Goal: Information Seeking & Learning: Check status

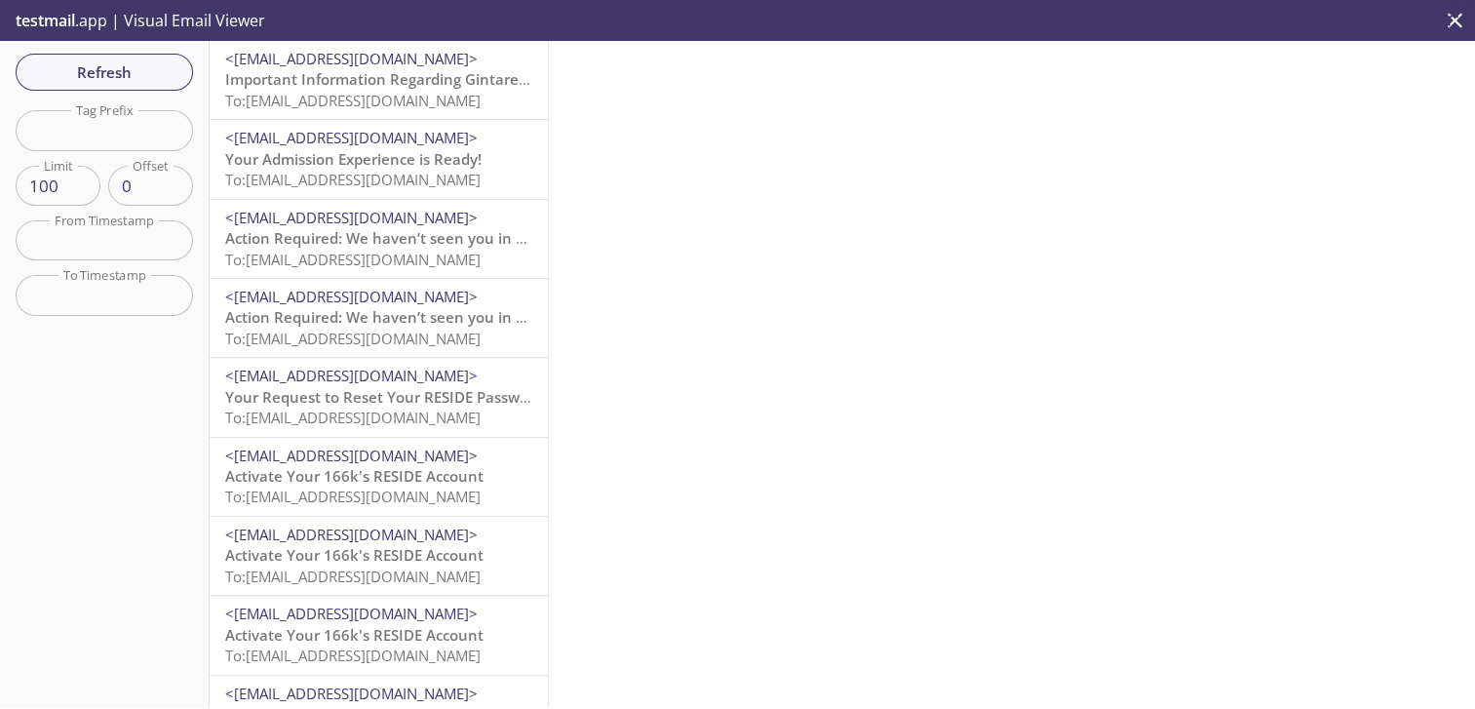
click at [314, 102] on span "To: [EMAIL_ADDRESS][DOMAIN_NAME]" at bounding box center [352, 100] width 255 height 19
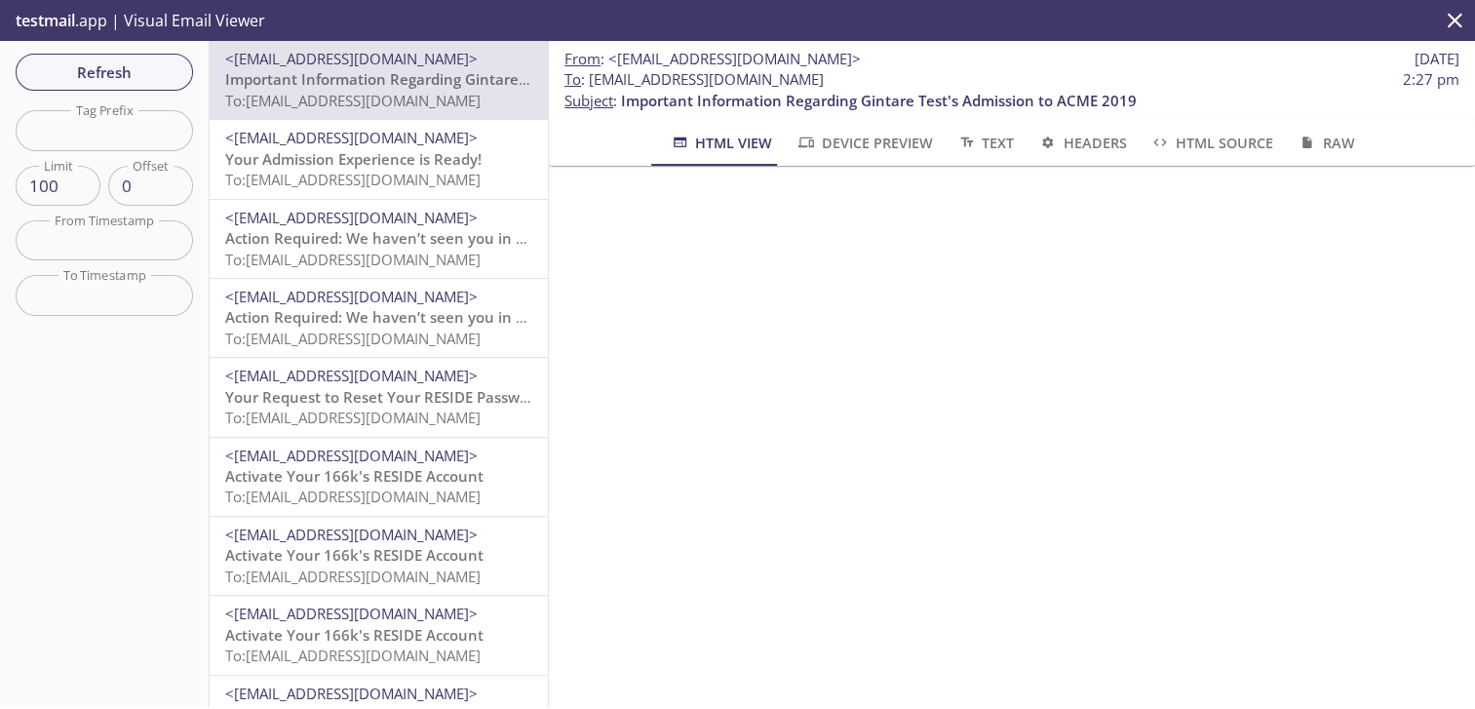
drag, startPoint x: 771, startPoint y: 76, endPoint x: 593, endPoint y: 77, distance: 178.4
click at [593, 77] on span "To : [EMAIL_ADDRESS][DOMAIN_NAME] 2:27 pm" at bounding box center [1011, 79] width 895 height 20
copy span "[EMAIL_ADDRESS][DOMAIN_NAME]"
click at [118, 61] on span "Refresh" at bounding box center [104, 71] width 146 height 25
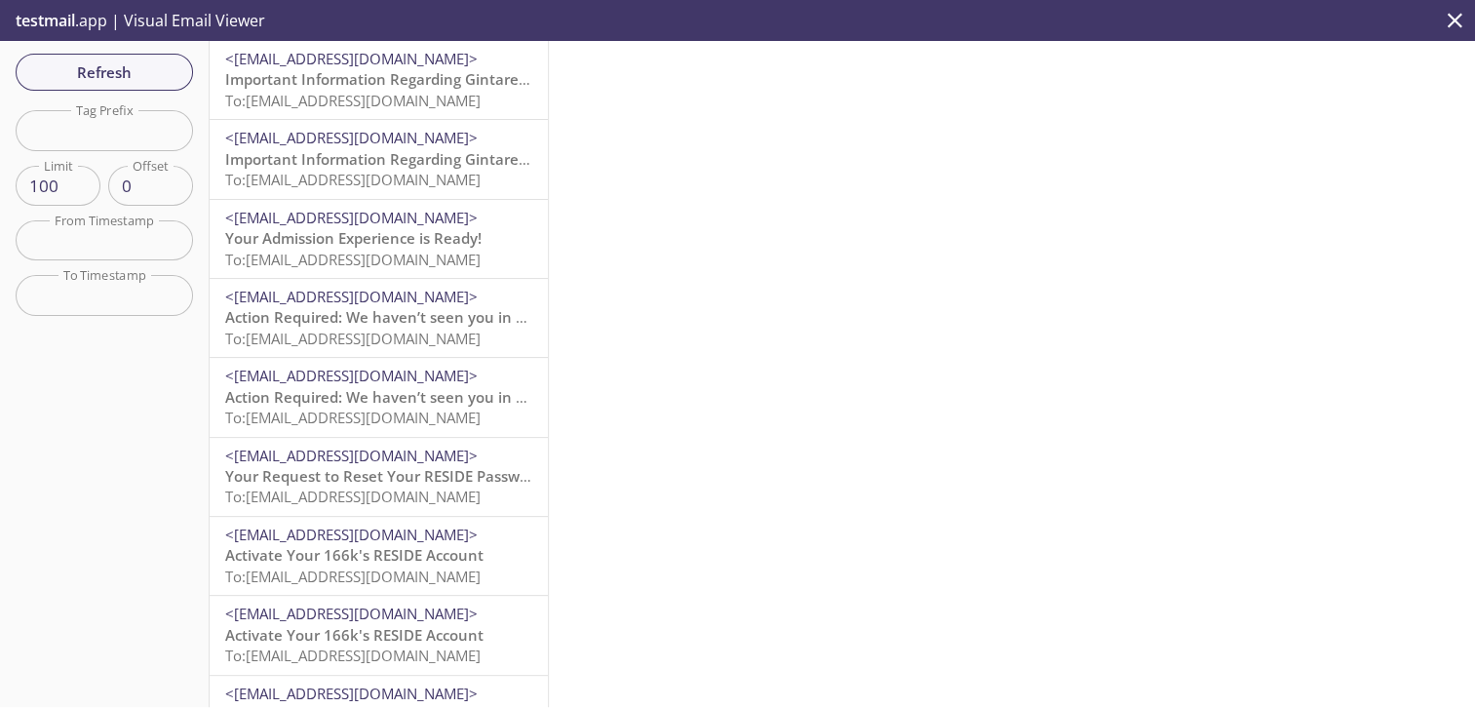
click at [408, 89] on span "Important Information Regarding Gintare Test's Admission to Acme test (IL2019 A…" at bounding box center [531, 78] width 612 height 19
